Goal: Go to known website: Access a specific website the user already knows

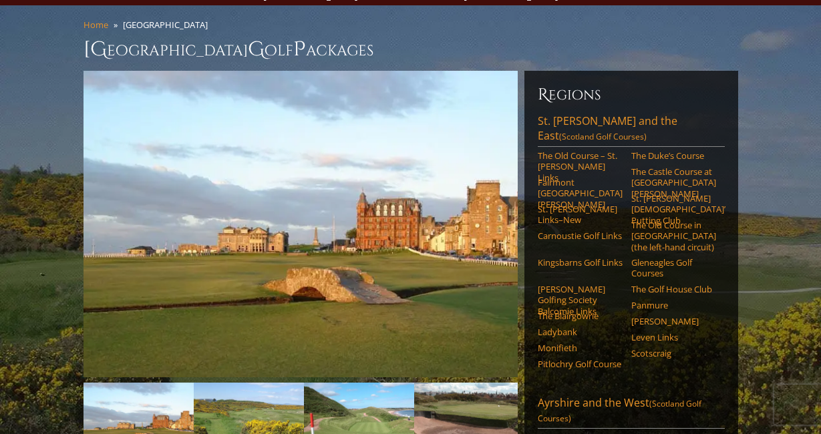
scroll to position [97, 0]
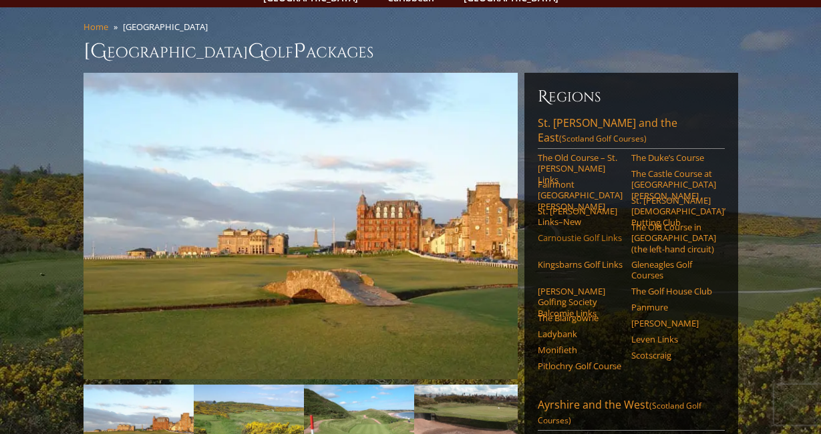
click at [562, 232] on link "Carnoustie Golf Links" at bounding box center [580, 237] width 85 height 11
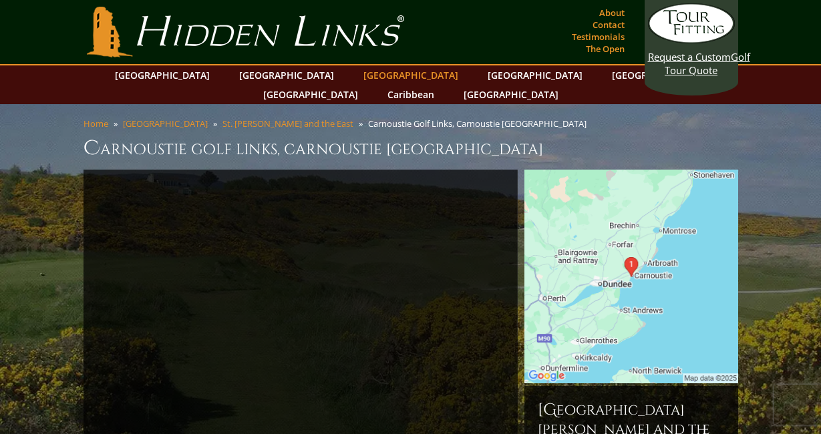
click at [357, 75] on link "[GEOGRAPHIC_DATA]" at bounding box center [411, 74] width 108 height 19
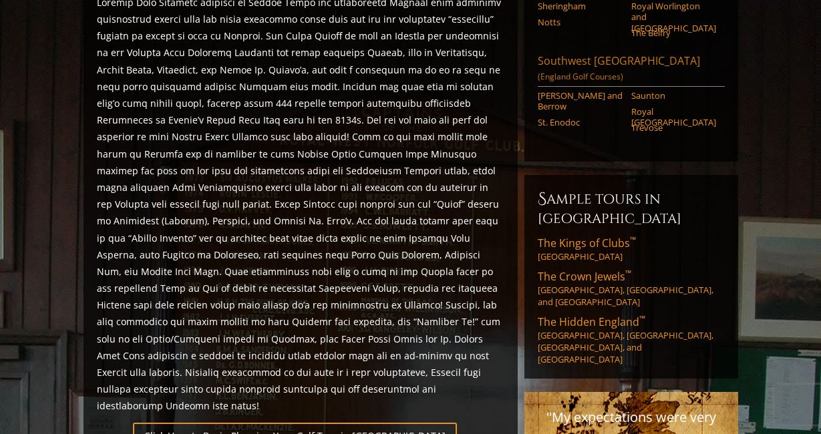
scroll to position [641, 0]
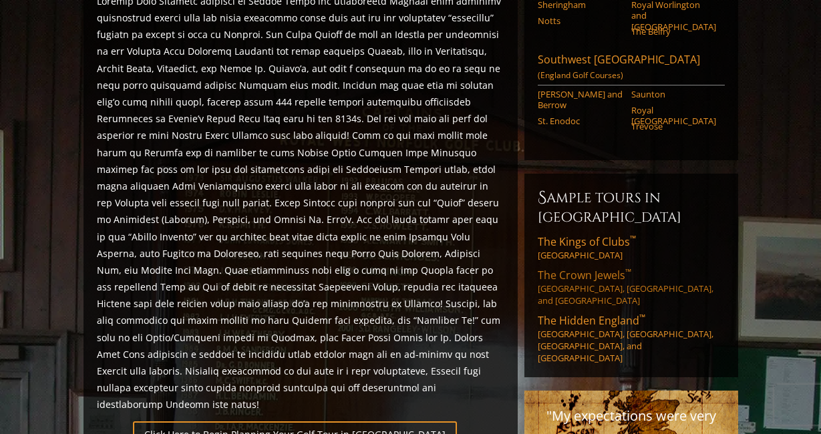
click at [586, 268] on span "The Crown Jewels ™" at bounding box center [585, 275] width 94 height 15
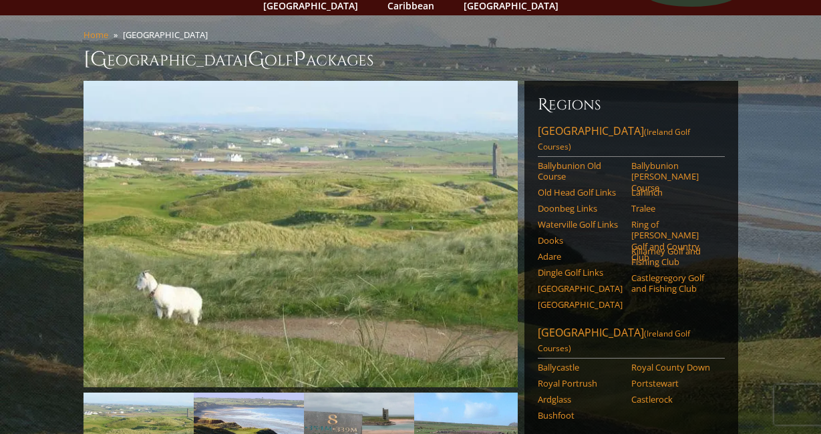
scroll to position [87, 0]
